Goal: Task Accomplishment & Management: Complete application form

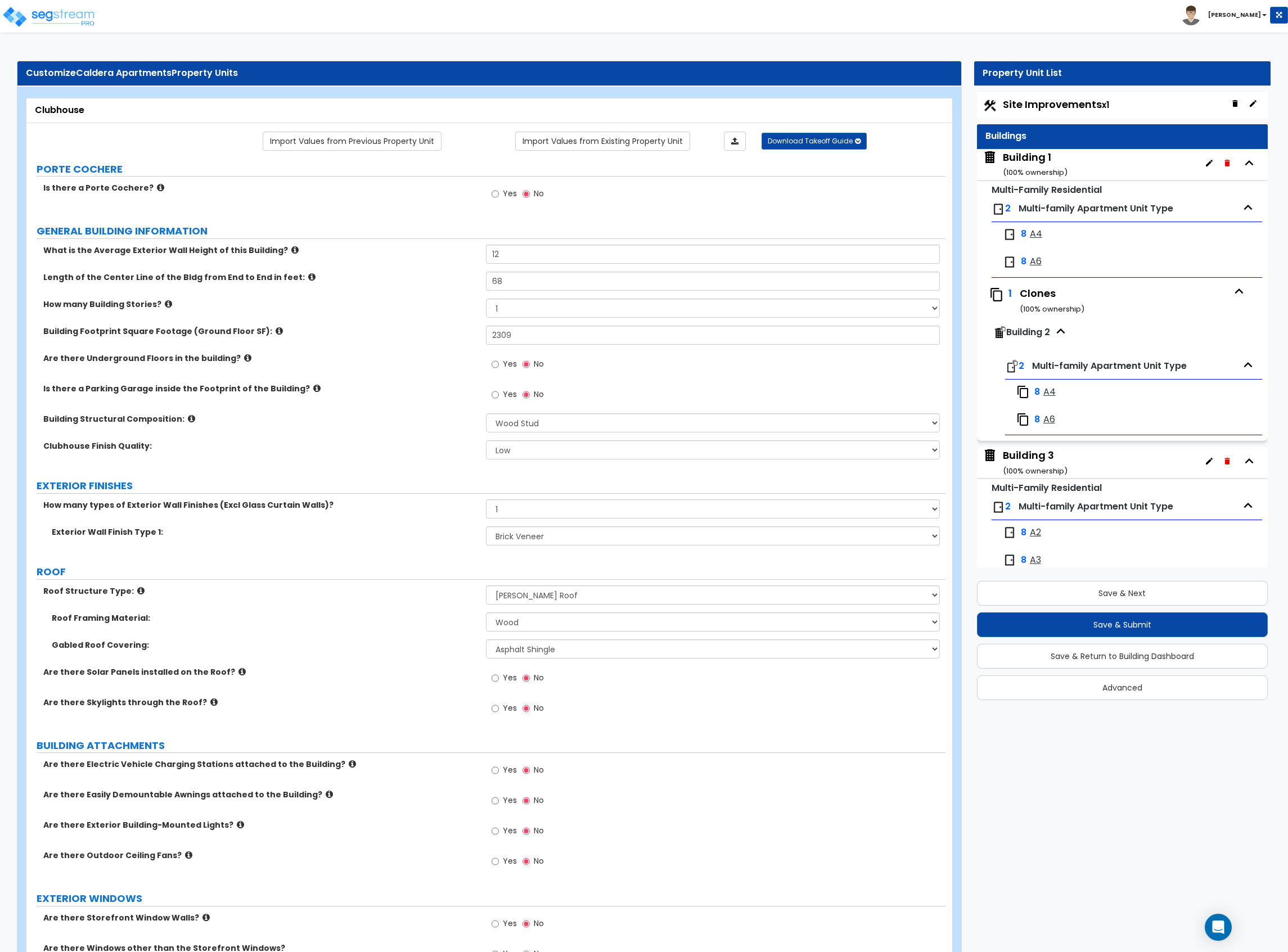
select select "7"
select select "1"
select select "2"
select select "1"
select select "2"
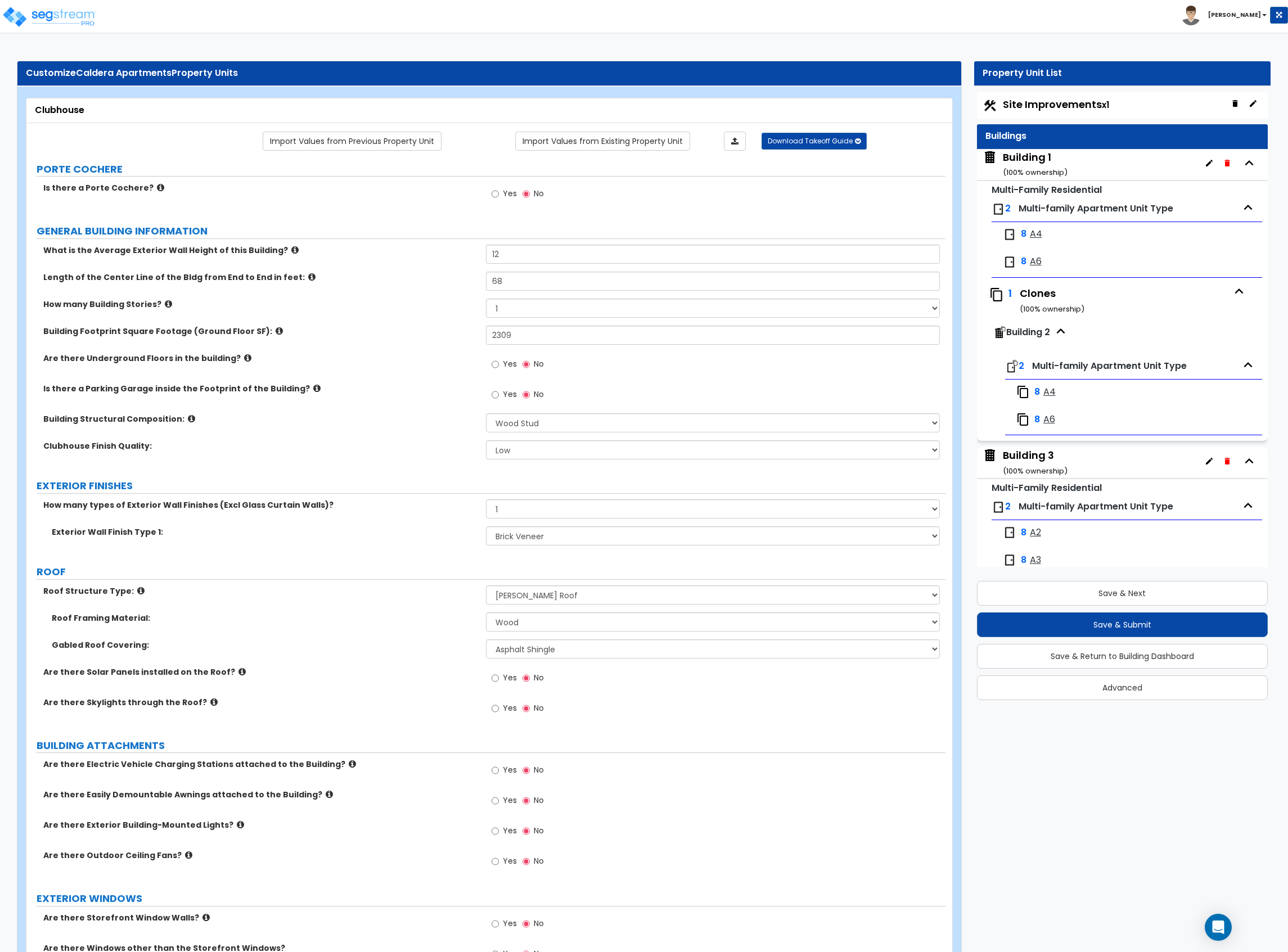
select select "1"
select select "2"
select select "3"
select select "1"
select select "2"
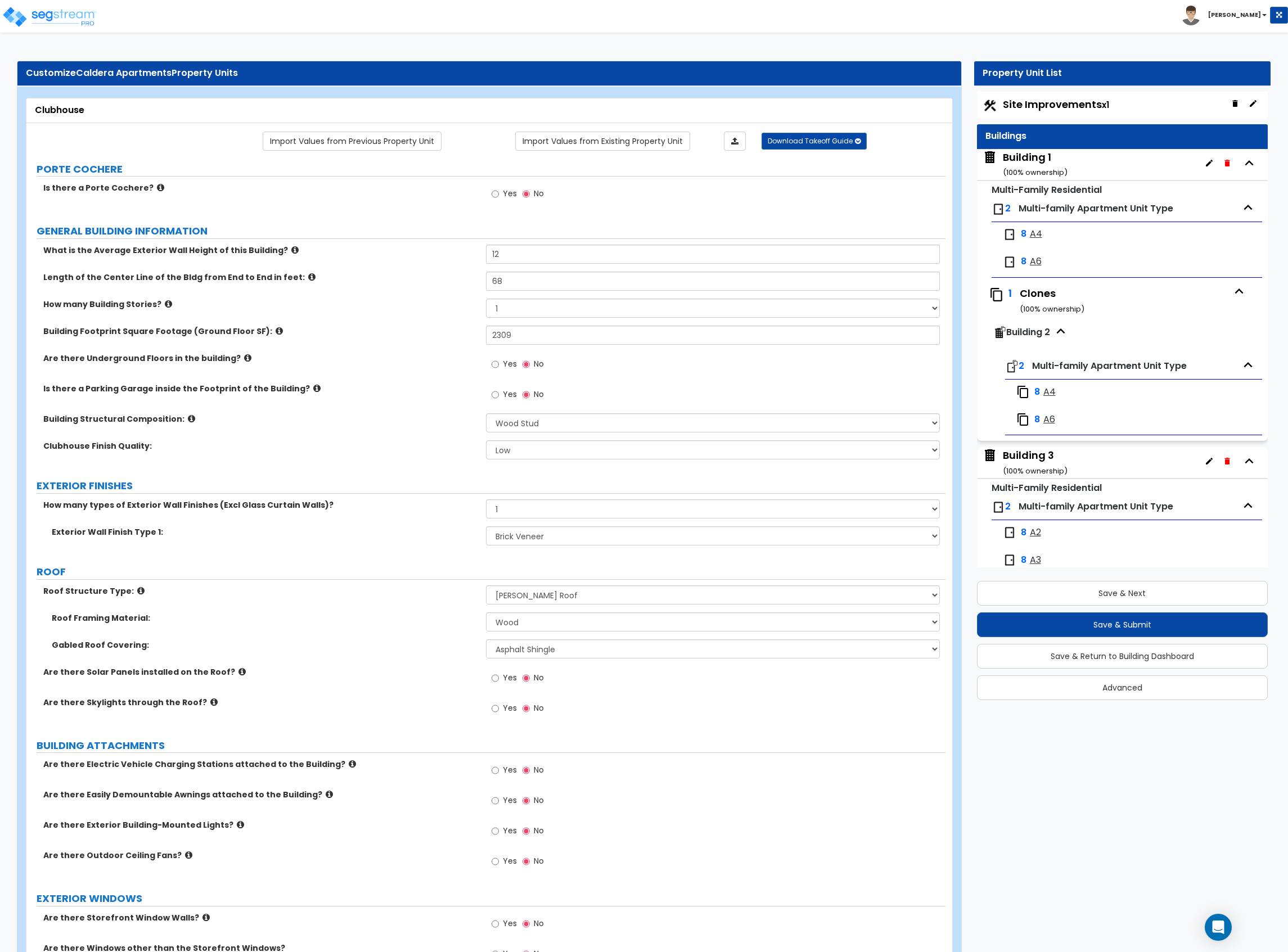
select select "1"
select select "2"
select select "1"
select select "4"
select select "1"
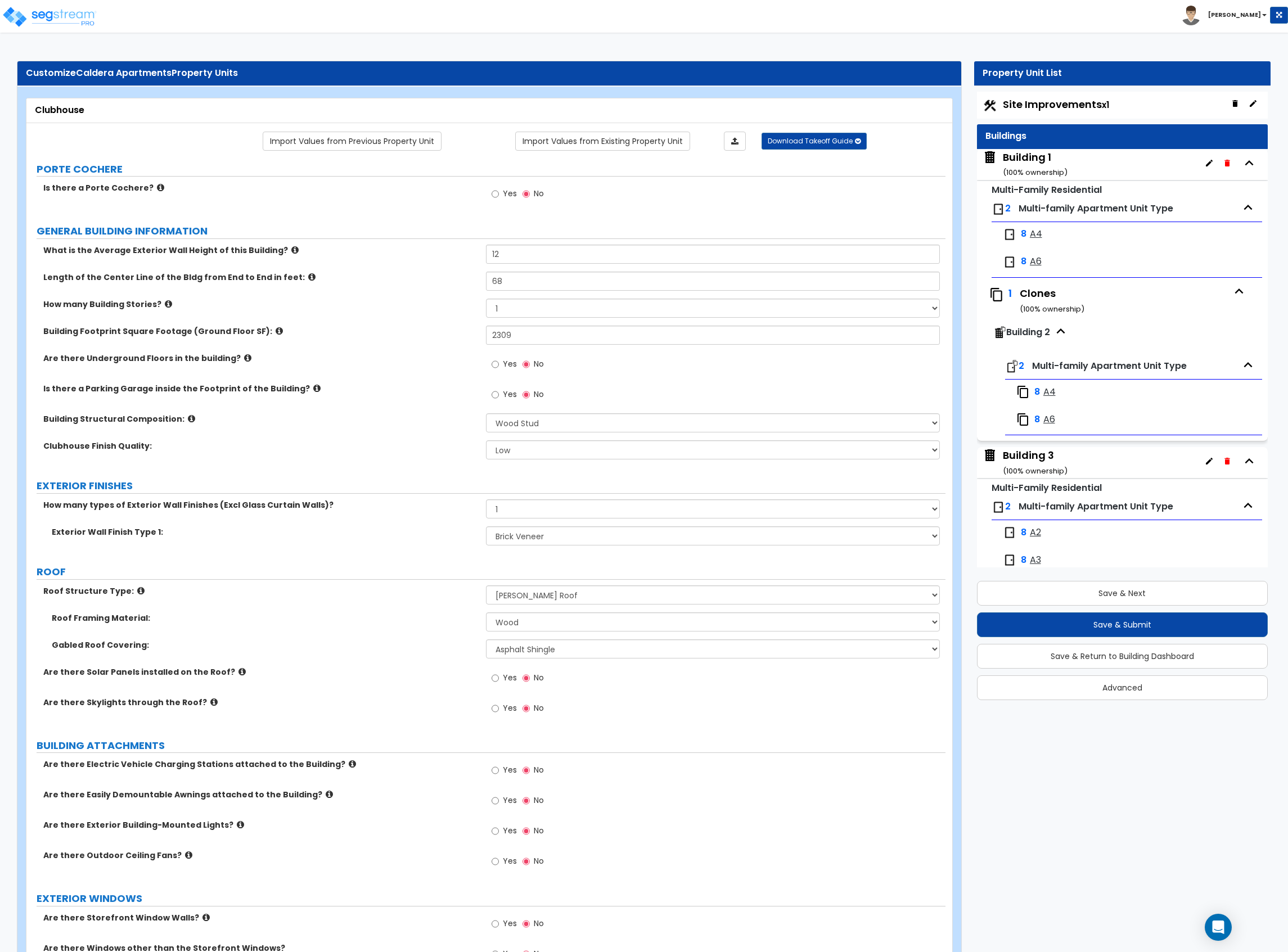
select select "3"
select select "2"
select select "1"
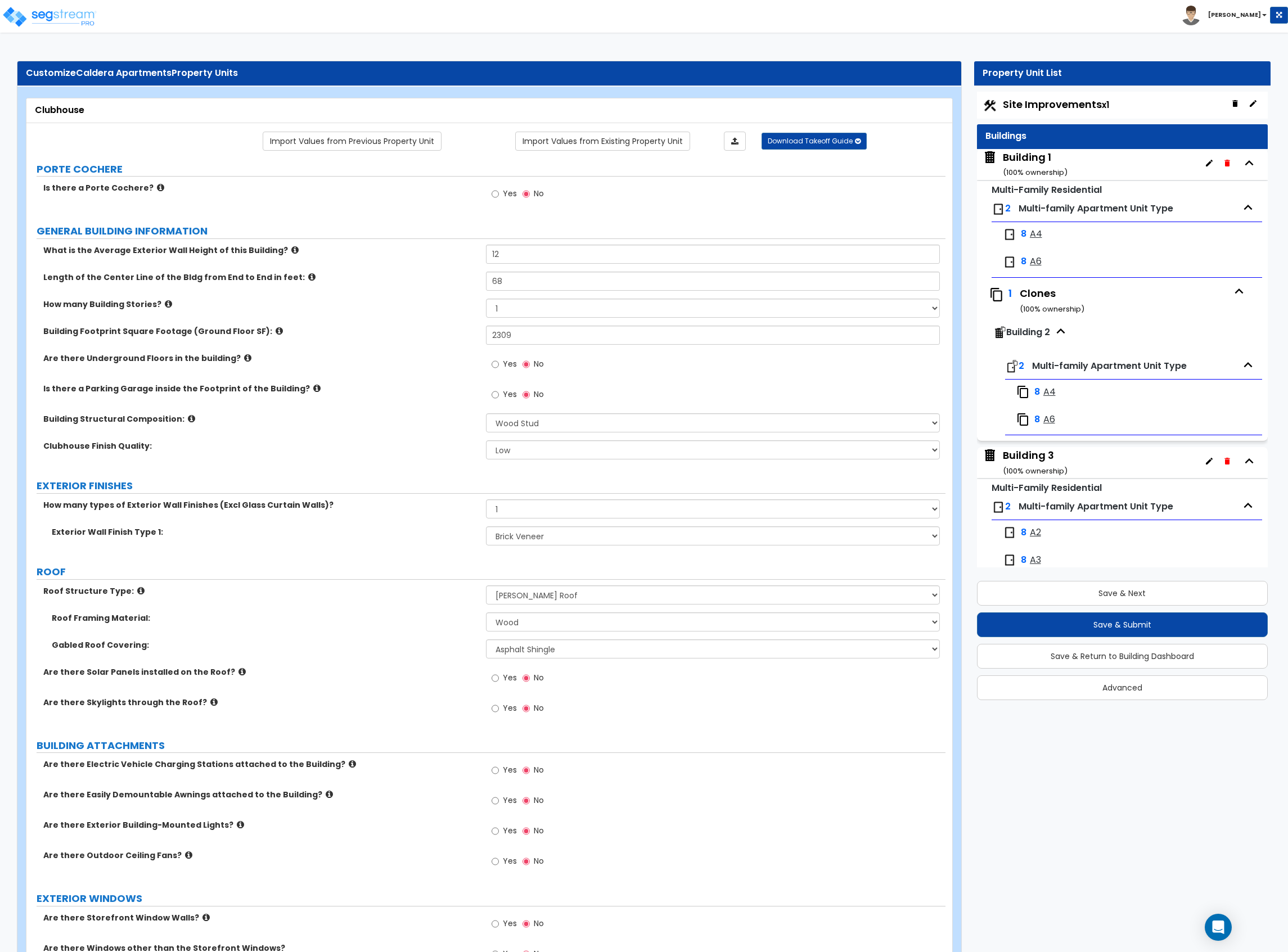
select select "1"
select select "3"
select select "1"
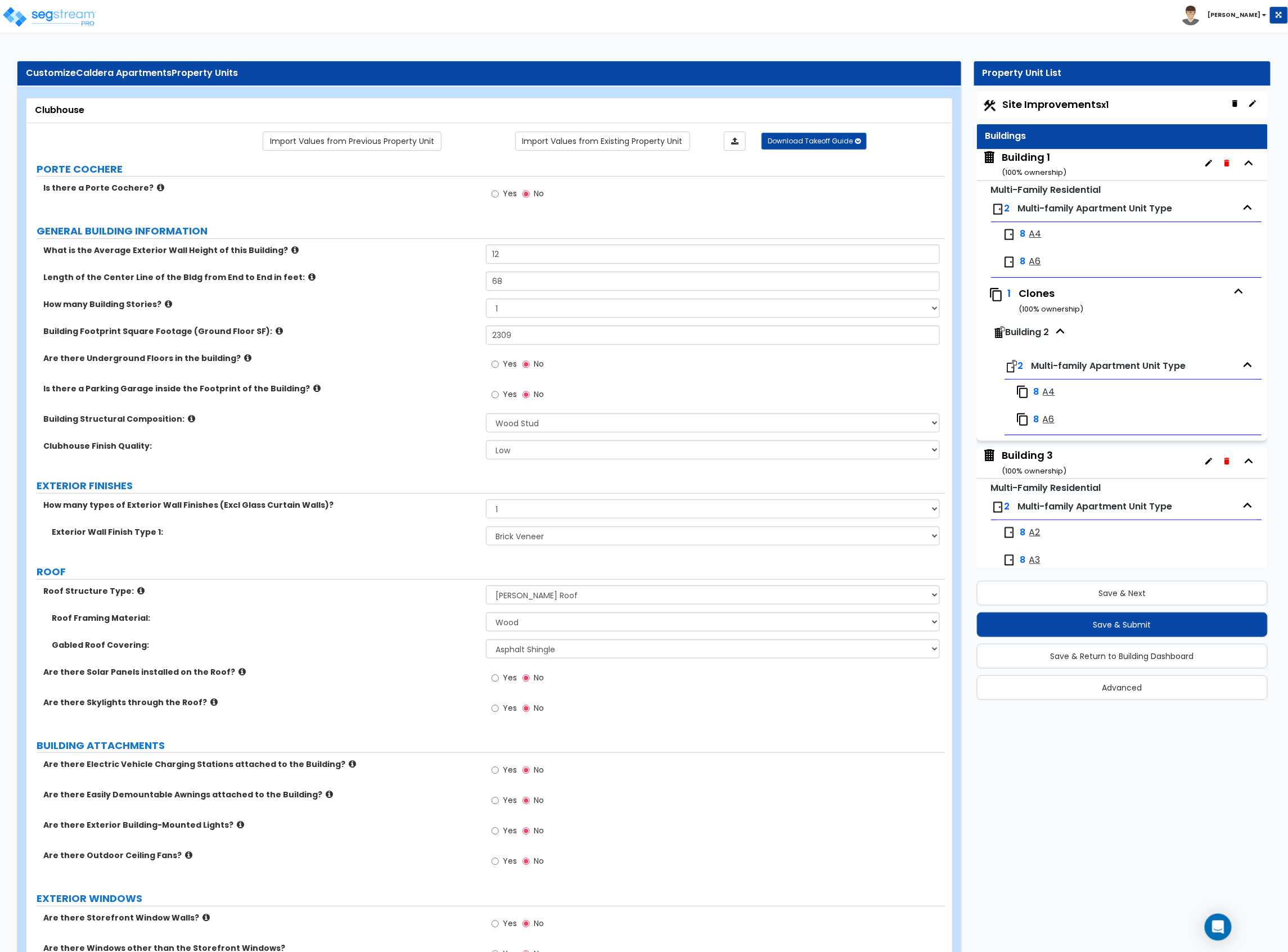
scroll to position [4, 0]
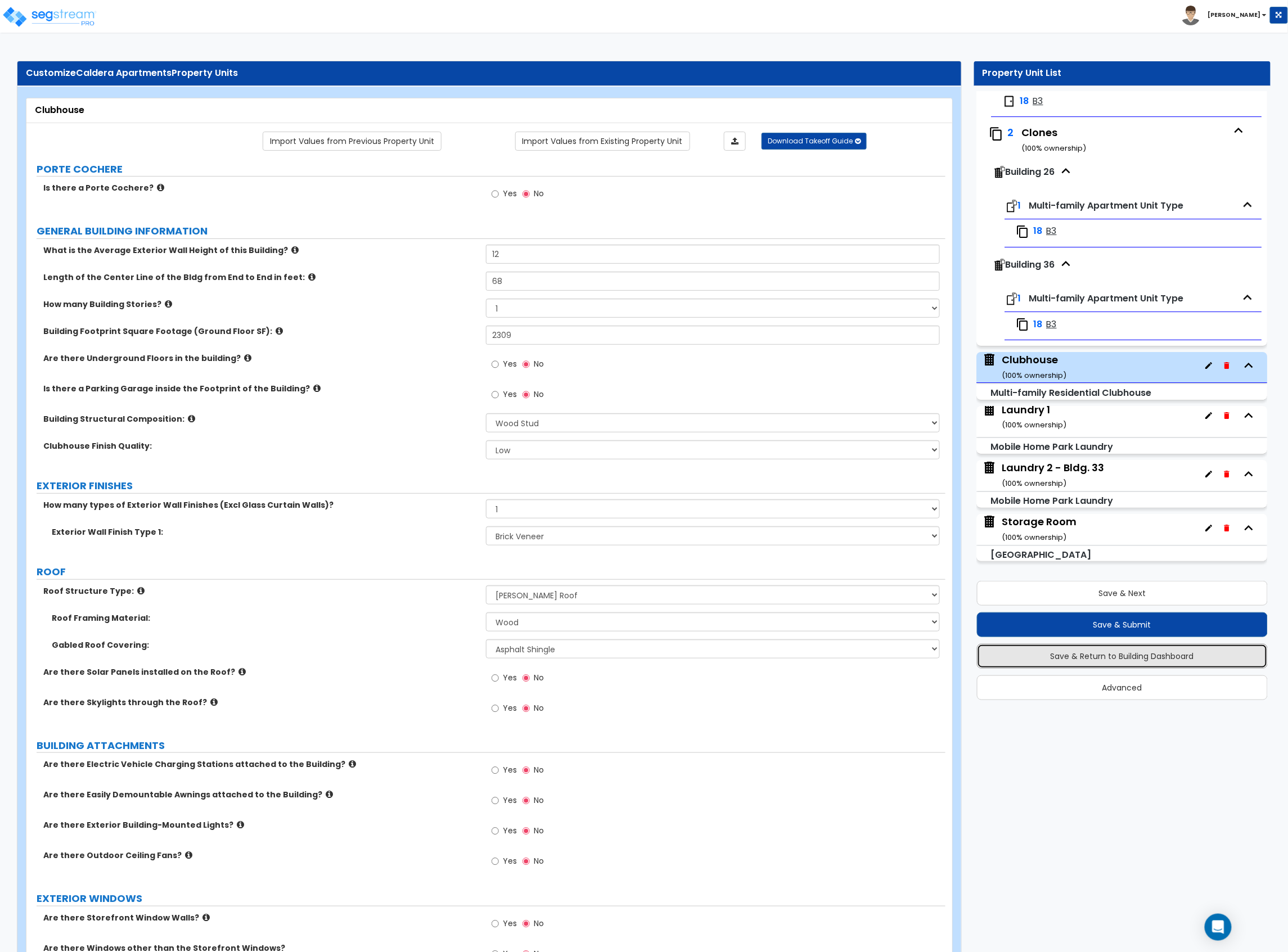
drag, startPoint x: 1081, startPoint y: 655, endPoint x: 1072, endPoint y: 649, distance: 10.8
click at [1081, 655] on button "Save & Return to Building Dashboard" at bounding box center [1122, 656] width 291 height 25
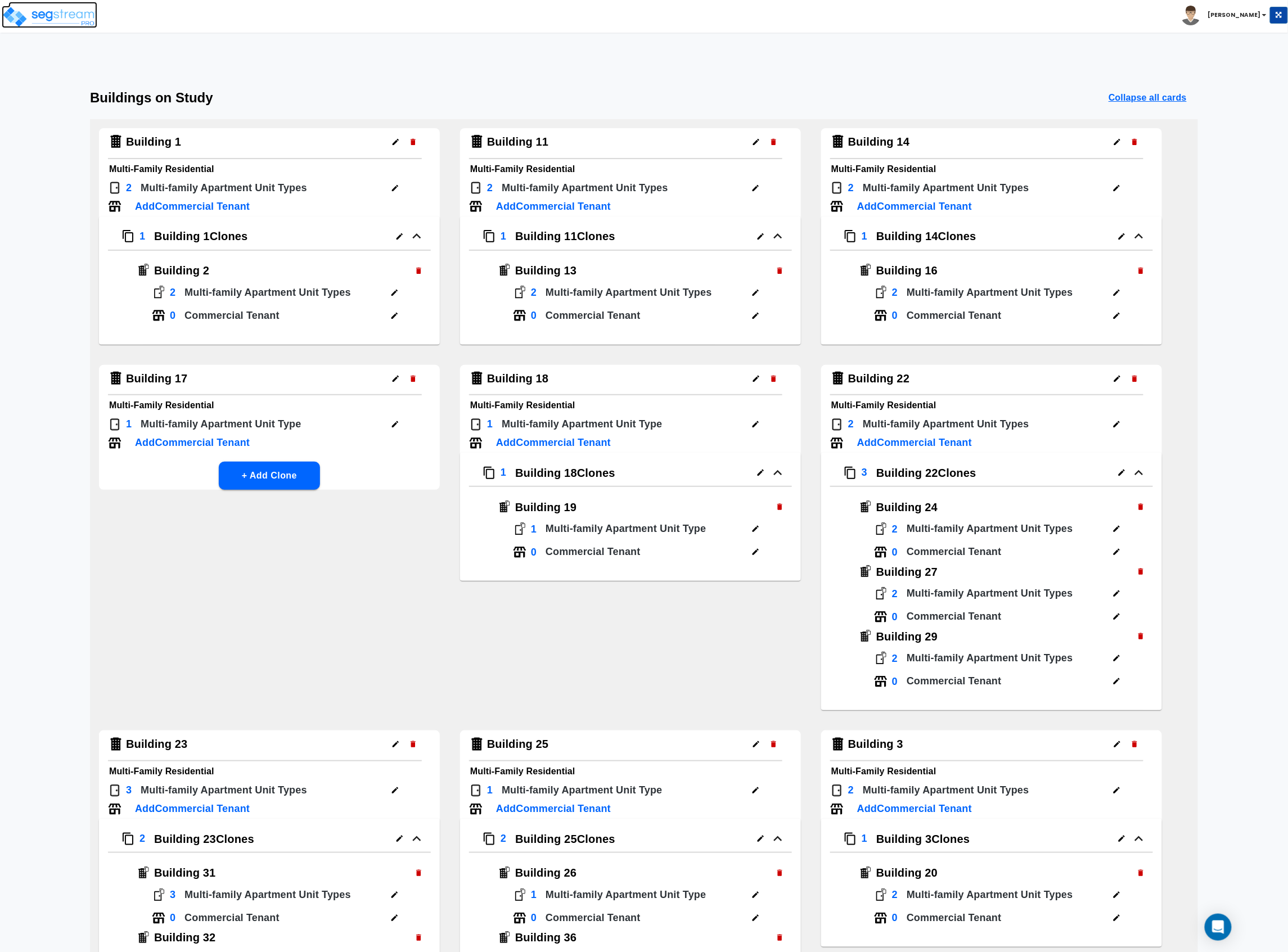
click at [55, 15] on img at bounding box center [49, 17] width 95 height 22
